Goal: Task Accomplishment & Management: Manage account settings

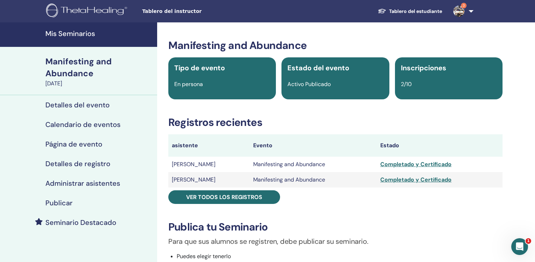
click at [57, 31] on h4 "Mis Seminarios" at bounding box center [99, 33] width 108 height 8
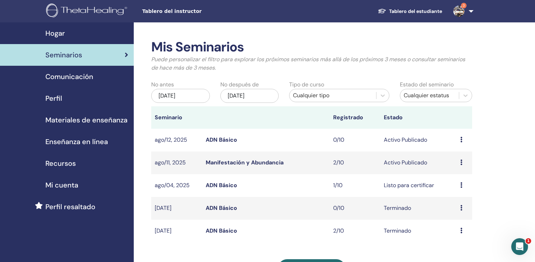
click at [222, 182] on link "ADN Básico" at bounding box center [221, 184] width 31 height 7
click at [185, 96] on div "may/12, 2025" at bounding box center [180, 96] width 59 height 14
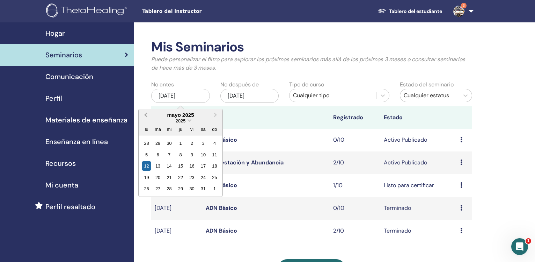
click at [149, 115] on button "Previous Month" at bounding box center [144, 115] width 11 height 11
click at [169, 144] on div "1" at bounding box center [169, 142] width 9 height 9
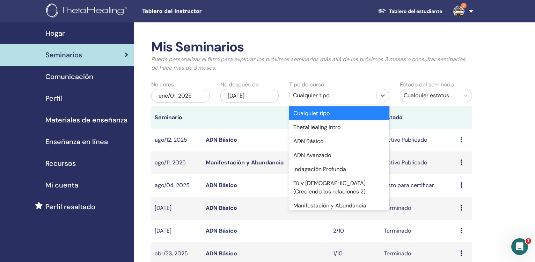
click at [308, 95] on div "Cualquier tipo" at bounding box center [332, 95] width 79 height 8
click at [324, 139] on div "ADN Básico" at bounding box center [339, 141] width 100 height 14
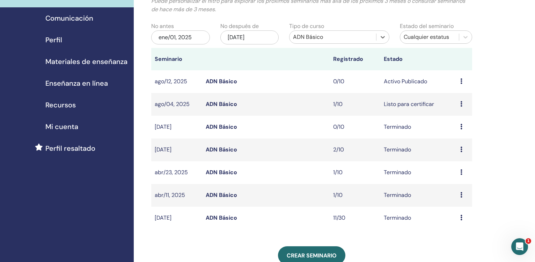
scroll to position [77, 0]
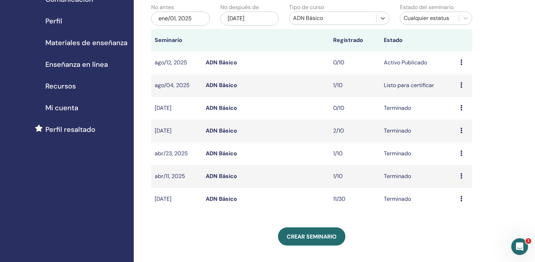
click at [231, 199] on link "ADN Básico" at bounding box center [221, 198] width 31 height 7
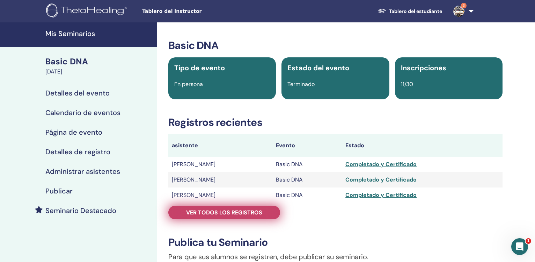
click at [234, 211] on span "Ver todos los registros" at bounding box center [224, 212] width 76 height 7
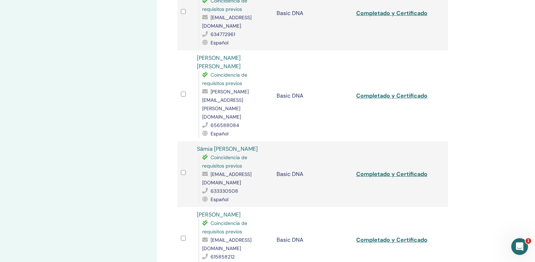
scroll to position [493, 0]
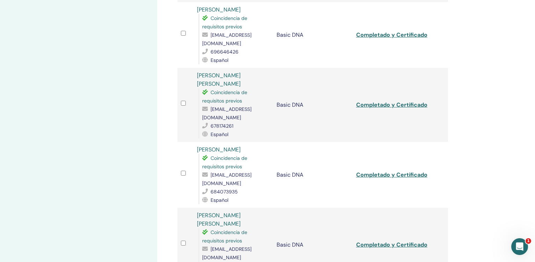
scroll to position [0, 0]
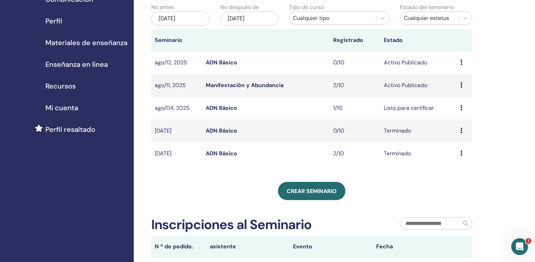
click at [193, 16] on div "[DATE]" at bounding box center [180, 19] width 59 height 14
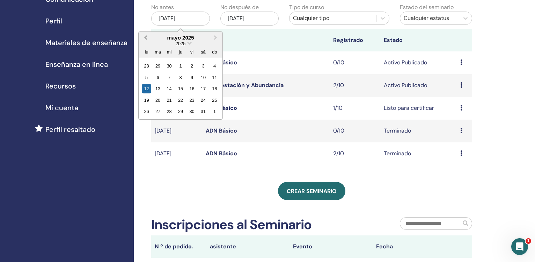
click at [144, 37] on button "Previous Month" at bounding box center [144, 37] width 11 height 11
click at [169, 67] on div "1" at bounding box center [169, 65] width 9 height 9
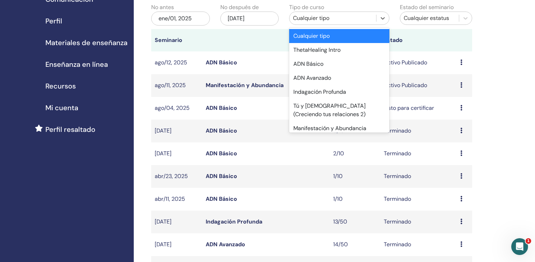
click at [373, 20] on div "Cualquier tipo" at bounding box center [332, 18] width 79 height 8
click at [334, 68] on div "ADN Básico" at bounding box center [339, 64] width 100 height 14
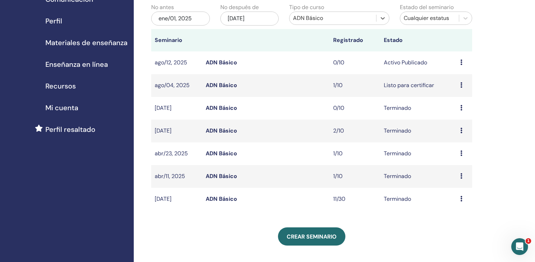
click at [227, 176] on link "ADN Básico" at bounding box center [221, 175] width 31 height 7
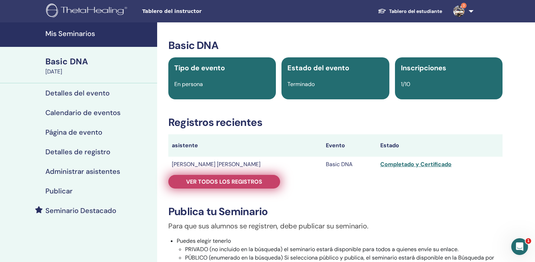
click at [223, 182] on span "Ver todos los registros" at bounding box center [224, 181] width 76 height 7
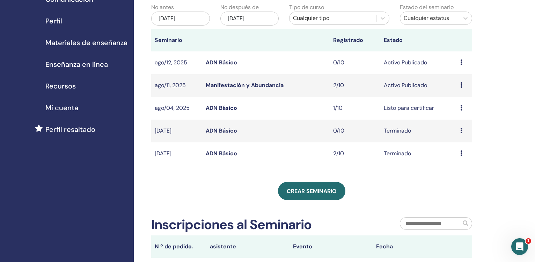
click at [181, 17] on div "[DATE]" at bounding box center [180, 19] width 59 height 14
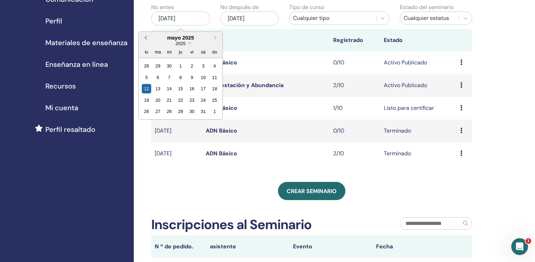
click at [144, 41] on button "Previous Month" at bounding box center [144, 37] width 11 height 11
click at [171, 68] on div "1" at bounding box center [169, 65] width 9 height 9
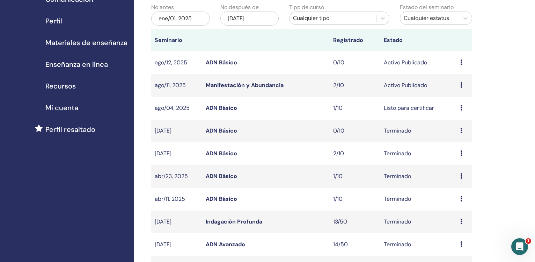
click at [302, 22] on div "Cualquier tipo" at bounding box center [332, 18] width 79 height 8
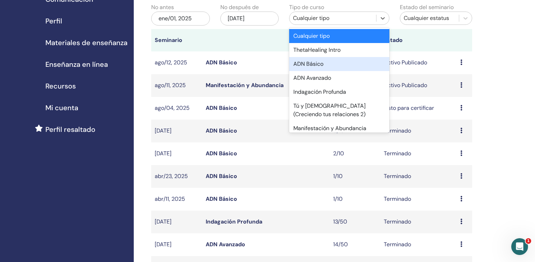
click at [308, 67] on div "ADN Básico" at bounding box center [339, 64] width 100 height 14
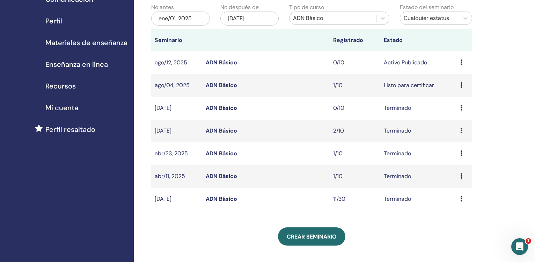
click at [217, 153] on link "ADN Básico" at bounding box center [221, 153] width 31 height 7
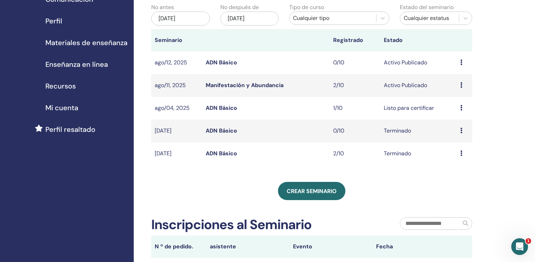
click at [187, 22] on div "[DATE]" at bounding box center [180, 19] width 59 height 14
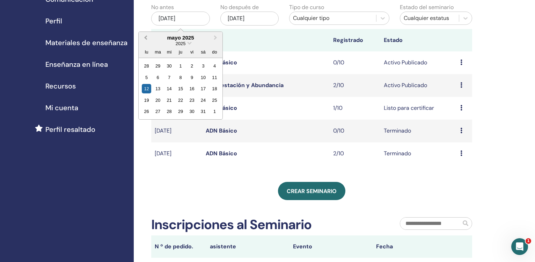
click at [146, 38] on span "Previous Month" at bounding box center [146, 37] width 0 height 7
click at [144, 38] on button "Previous Month" at bounding box center [144, 37] width 11 height 11
click at [170, 68] on div "1" at bounding box center [169, 65] width 9 height 9
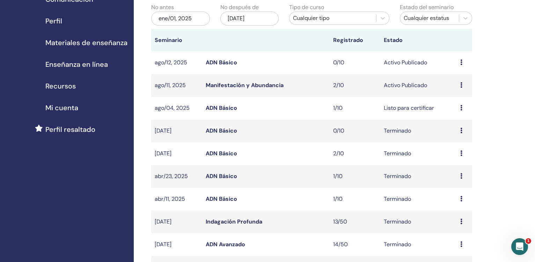
click at [333, 20] on div "Cualquier tipo" at bounding box center [332, 18] width 79 height 8
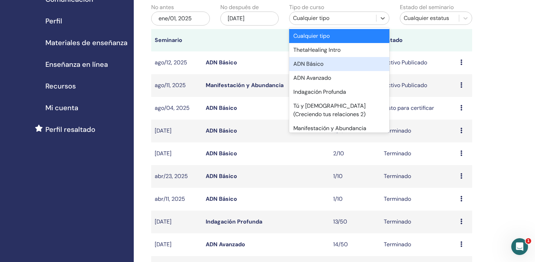
click at [328, 69] on div "ADN Básico" at bounding box center [339, 64] width 100 height 14
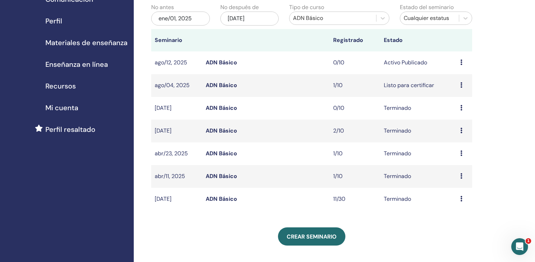
click at [182, 20] on div "ene/01, 2025" at bounding box center [180, 19] width 59 height 14
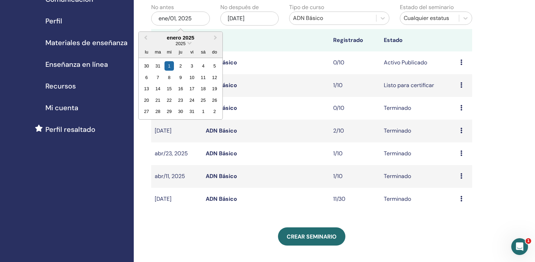
click at [314, 18] on div "ADN Básico" at bounding box center [332, 18] width 79 height 8
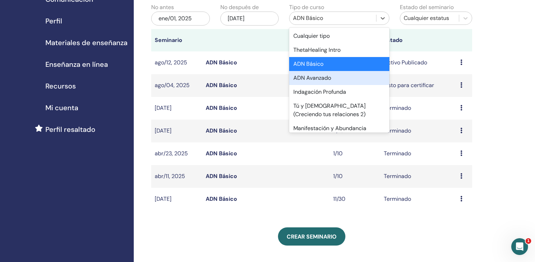
click at [317, 78] on div "ADN Avanzado" at bounding box center [339, 78] width 100 height 14
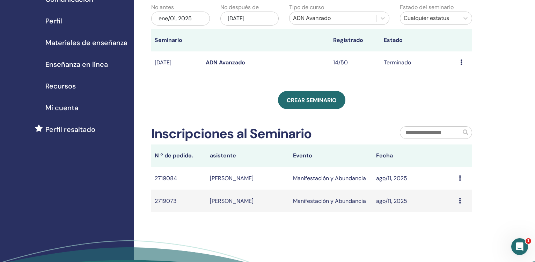
click at [226, 64] on link "ADN Avanzado" at bounding box center [225, 62] width 39 height 7
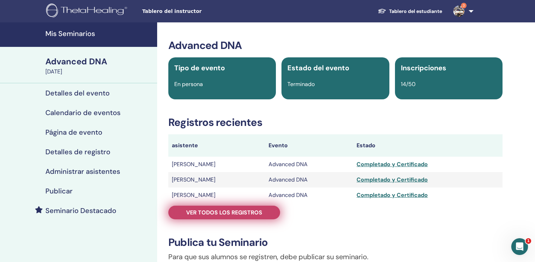
click at [251, 217] on link "Ver todos los registros" at bounding box center [224, 212] width 112 height 14
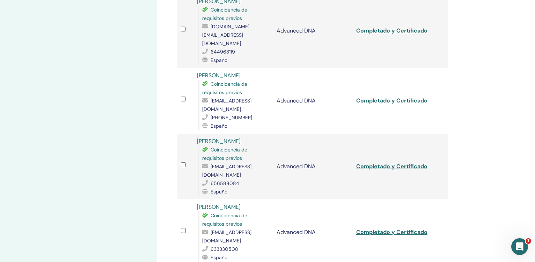
scroll to position [582, 0]
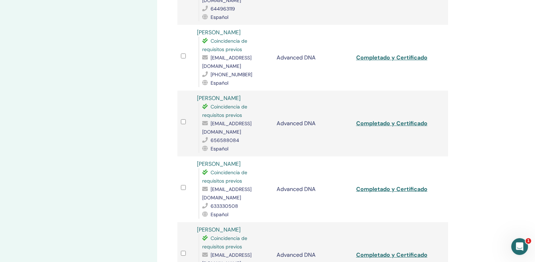
scroll to position [630, 0]
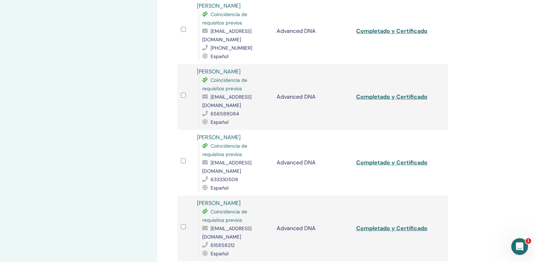
scroll to position [653, 0]
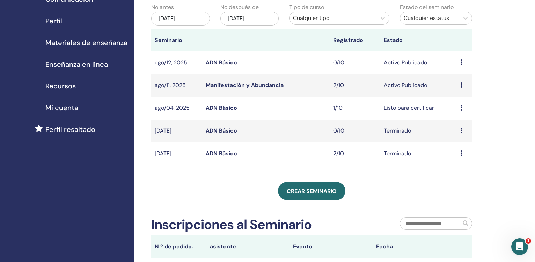
click at [178, 20] on div "[DATE]" at bounding box center [180, 19] width 59 height 14
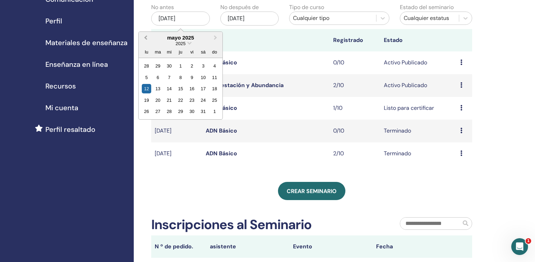
click at [144, 37] on button "Previous Month" at bounding box center [144, 37] width 11 height 11
click at [169, 67] on div "1" at bounding box center [169, 65] width 9 height 9
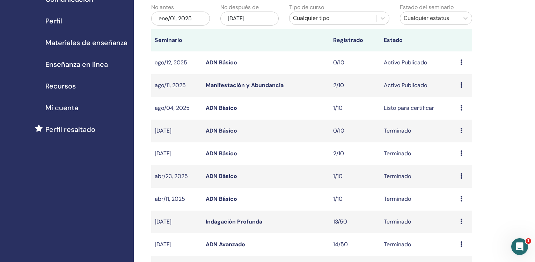
click at [306, 21] on div "Cualquier tipo" at bounding box center [332, 18] width 79 height 8
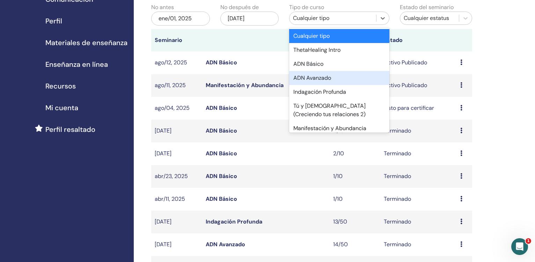
click at [316, 75] on div "ADN Avanzado" at bounding box center [339, 78] width 100 height 14
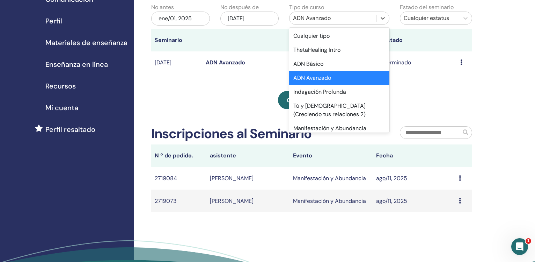
click at [342, 21] on div "ADN Avanzado" at bounding box center [332, 18] width 79 height 8
click at [334, 91] on div "Indagación Profunda" at bounding box center [339, 92] width 100 height 14
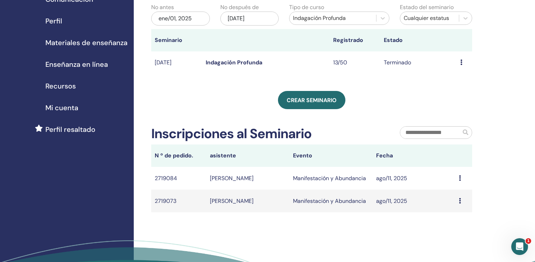
click at [250, 62] on link "Indagación Profunda" at bounding box center [234, 62] width 57 height 7
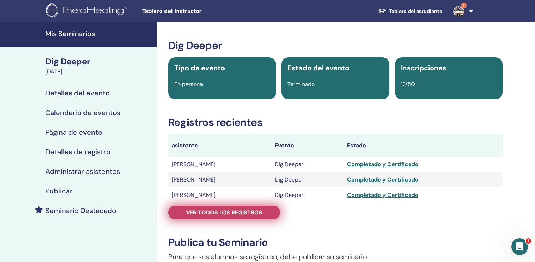
click at [254, 214] on span "Ver todos los registros" at bounding box center [224, 212] width 76 height 7
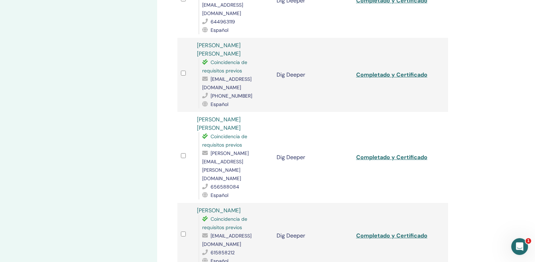
scroll to position [564, 0]
